Goal: Information Seeking & Learning: Learn about a topic

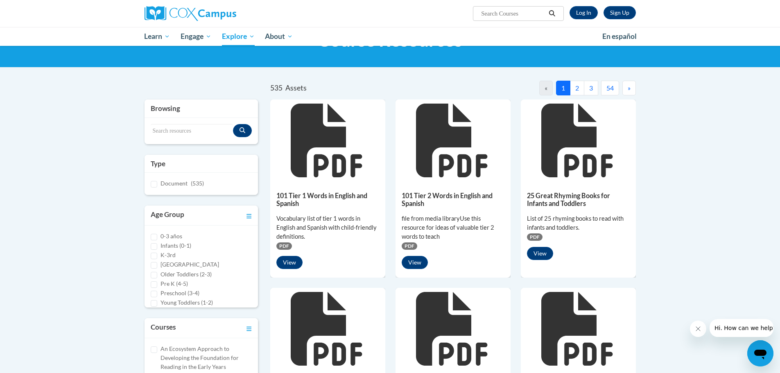
scroll to position [205, 0]
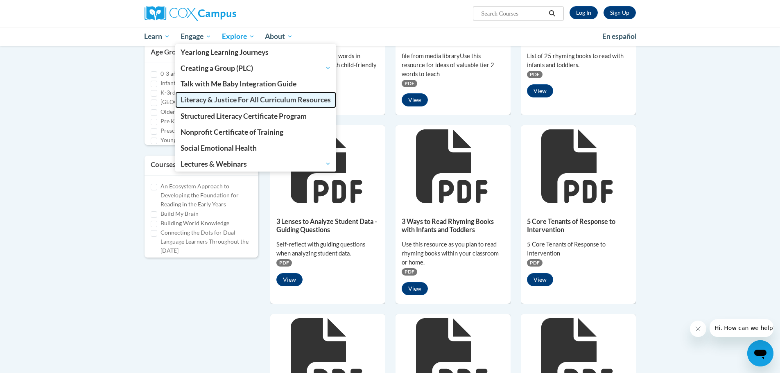
click at [210, 102] on span "Literacy & Justice For All Curriculum Resources" at bounding box center [256, 99] width 150 height 9
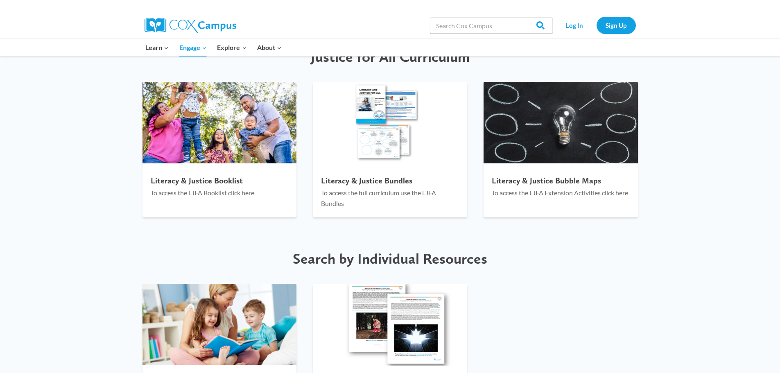
scroll to position [983, 0]
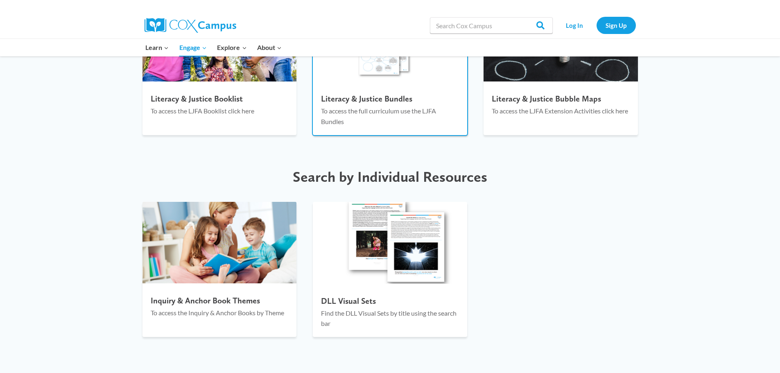
click at [365, 102] on h4 "Literacy & Justice Bundles" at bounding box center [390, 99] width 138 height 10
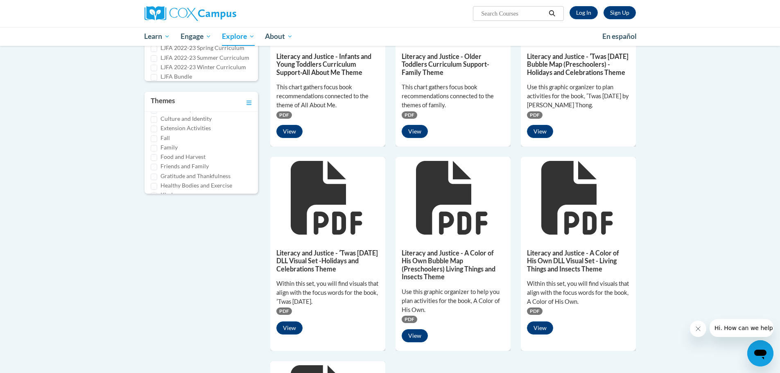
scroll to position [123, 0]
click at [168, 148] on label "Friends and Family" at bounding box center [185, 151] width 48 height 9
click at [157, 150] on input "Friends and Family" at bounding box center [154, 153] width 7 height 7
checkbox input "true"
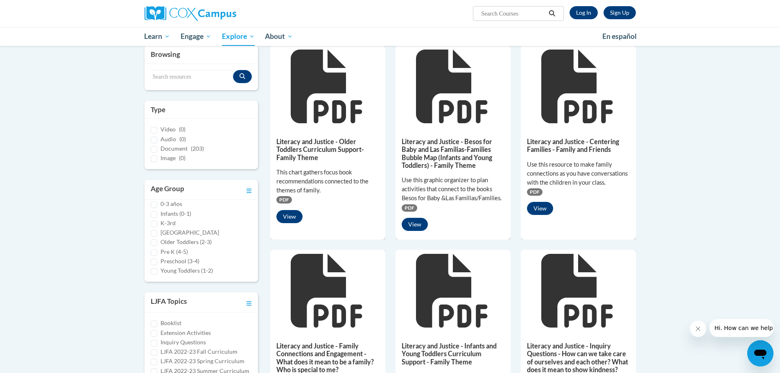
scroll to position [82, 0]
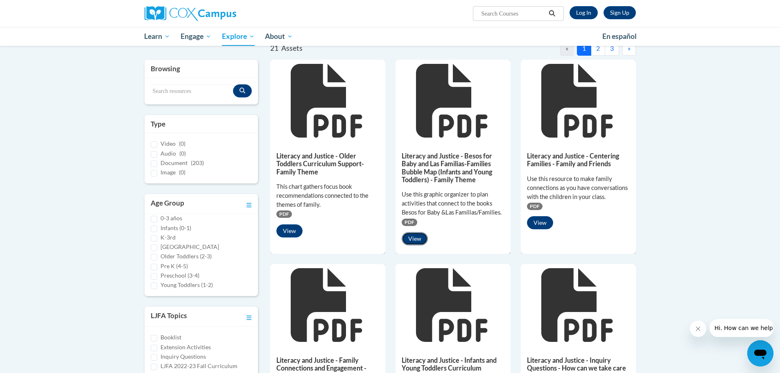
click at [413, 238] on button "View" at bounding box center [415, 238] width 26 height 13
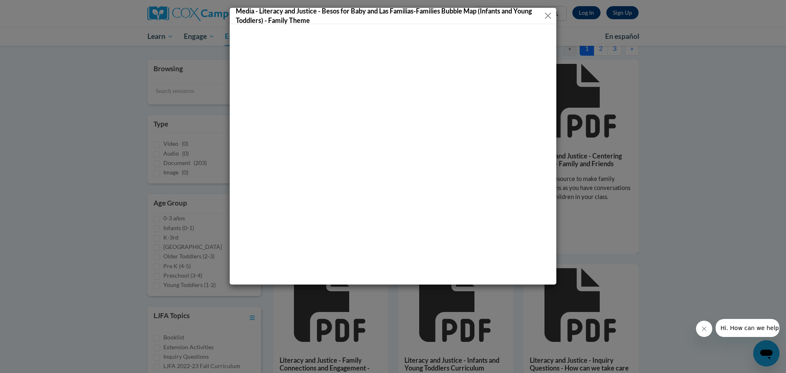
click at [547, 11] on button "Close" at bounding box center [548, 16] width 9 height 10
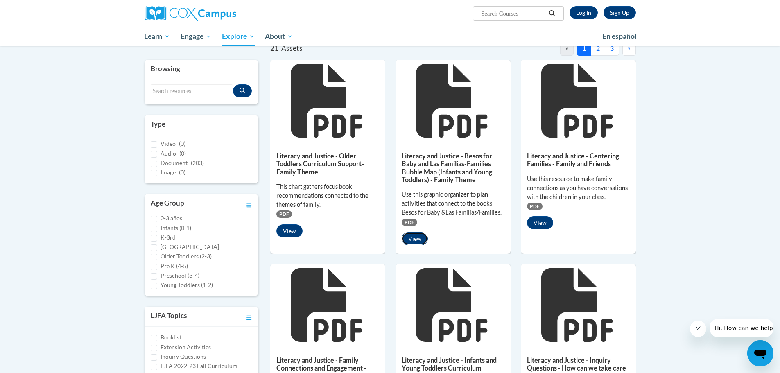
click at [412, 240] on button "View" at bounding box center [415, 238] width 26 height 13
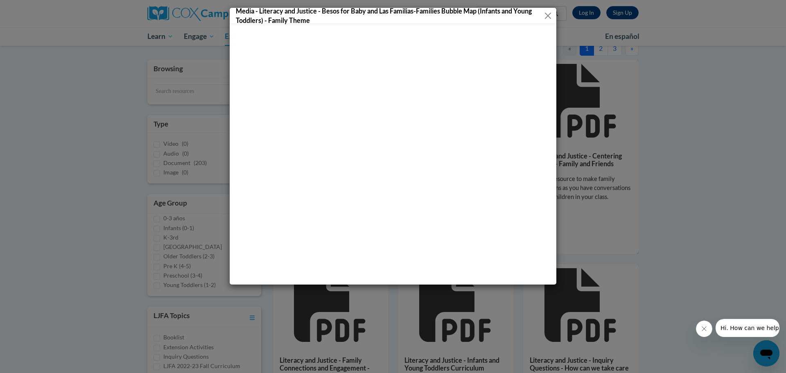
click at [548, 12] on button "Close" at bounding box center [548, 16] width 9 height 10
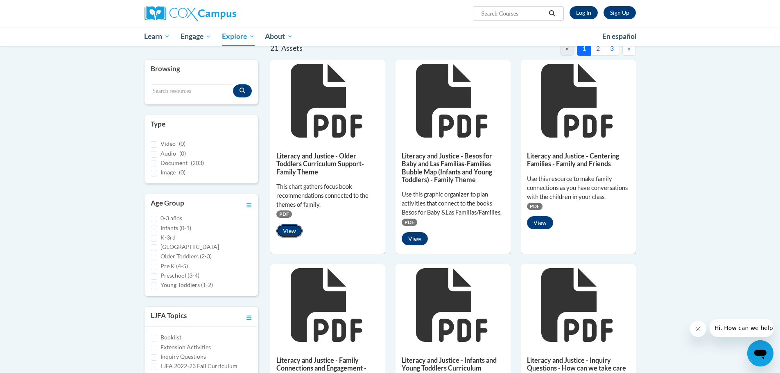
click at [297, 229] on button "View" at bounding box center [289, 230] width 26 height 13
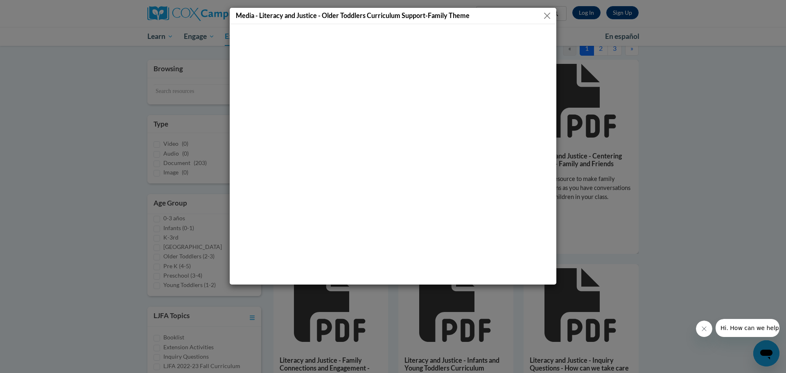
click at [549, 16] on button "Close" at bounding box center [547, 16] width 10 height 10
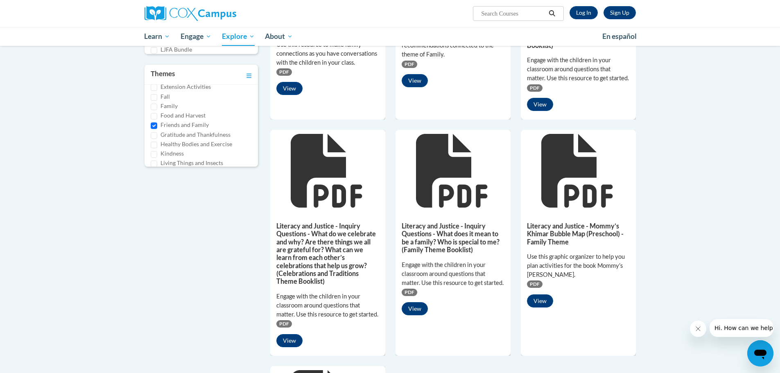
scroll to position [451, 0]
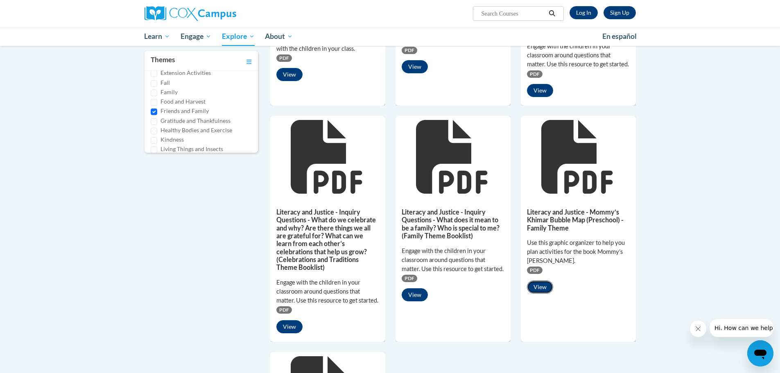
click at [545, 294] on button "View" at bounding box center [540, 287] width 26 height 13
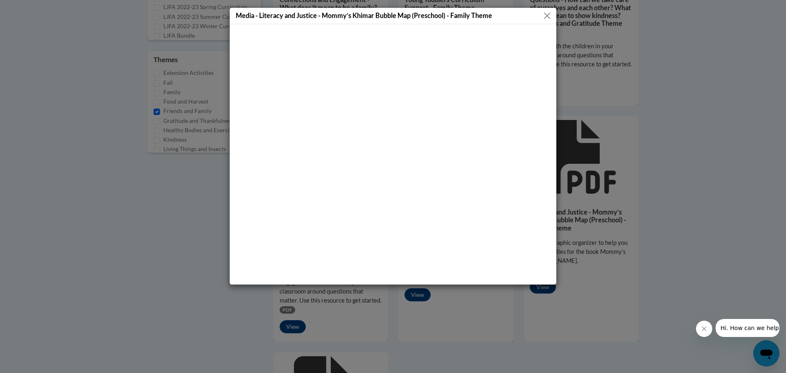
click at [544, 18] on button "Close" at bounding box center [547, 16] width 10 height 10
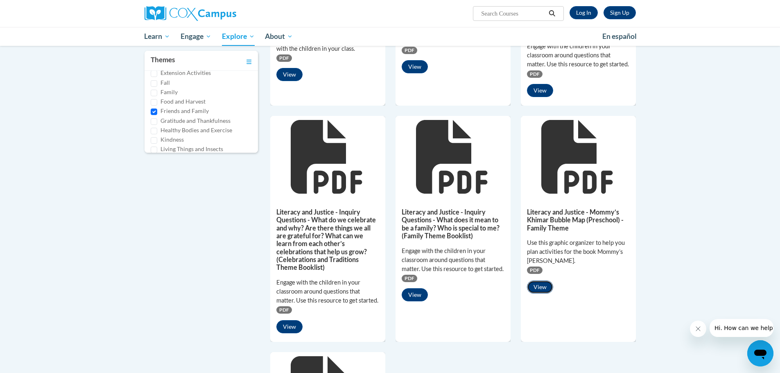
click at [544, 294] on button "View" at bounding box center [540, 287] width 26 height 13
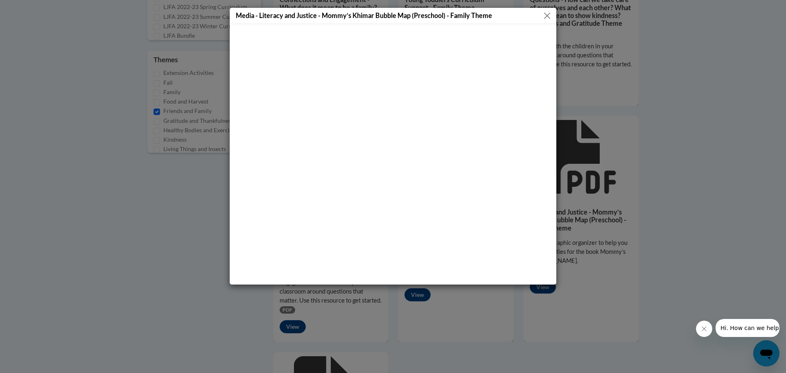
click at [550, 12] on button "Close" at bounding box center [547, 16] width 10 height 10
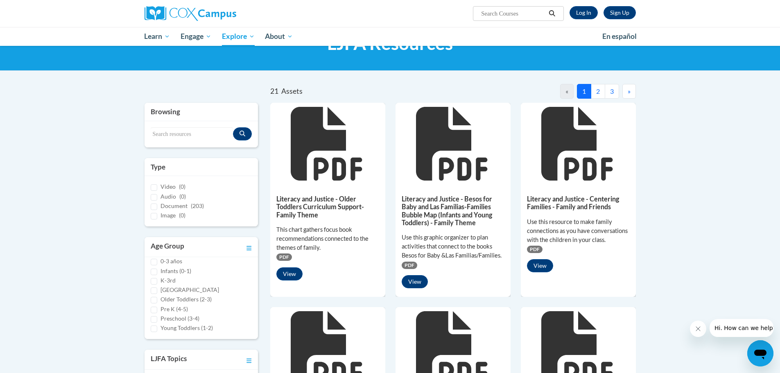
scroll to position [0, 0]
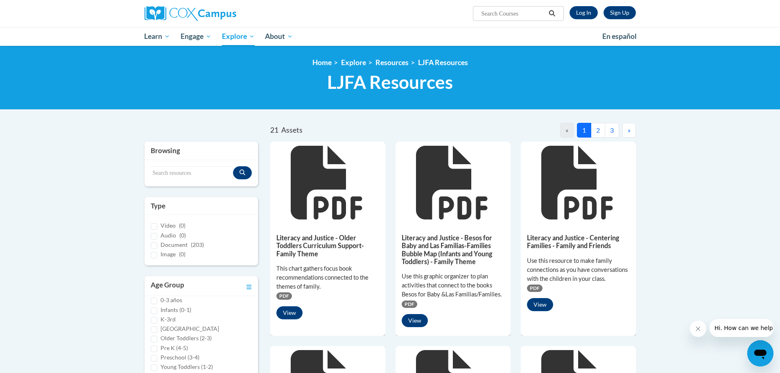
click at [599, 129] on button "2" at bounding box center [598, 130] width 14 height 15
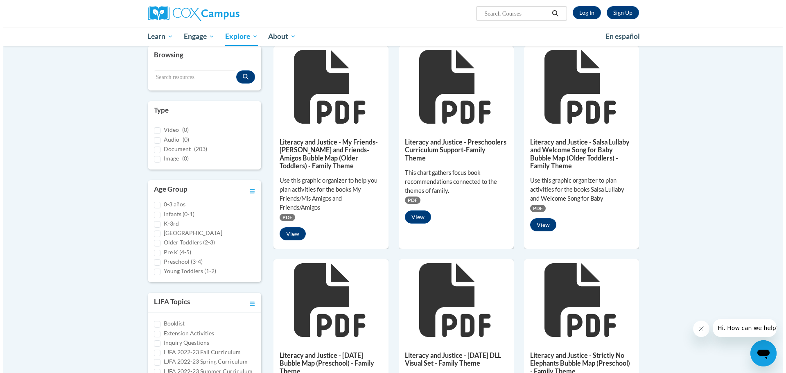
scroll to position [82, 0]
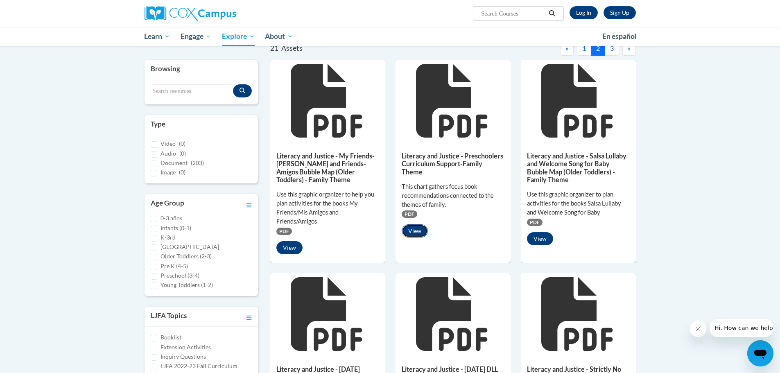
click at [424, 224] on button "View" at bounding box center [415, 230] width 26 height 13
